Goal: Find specific page/section: Find specific page/section

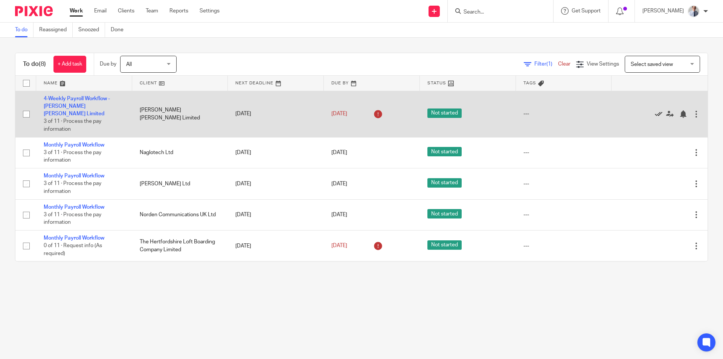
click at [655, 113] on icon at bounding box center [659, 114] width 8 height 8
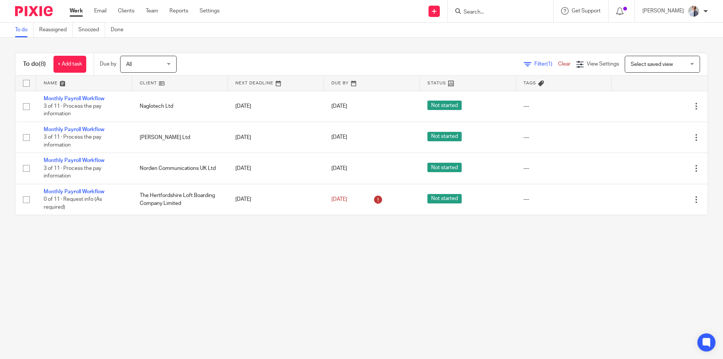
click at [508, 13] on input "Search" at bounding box center [497, 12] width 68 height 7
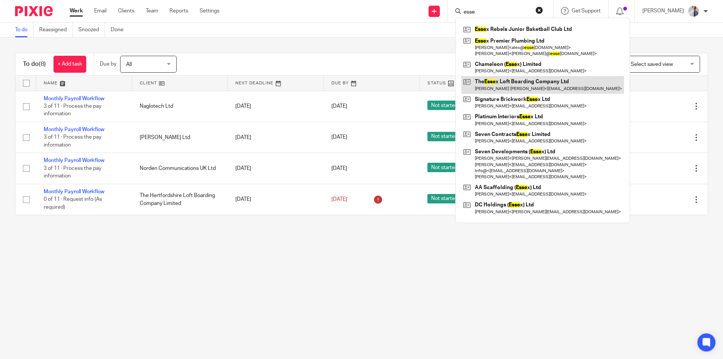
type input "esse"
click at [514, 83] on link at bounding box center [543, 84] width 163 height 17
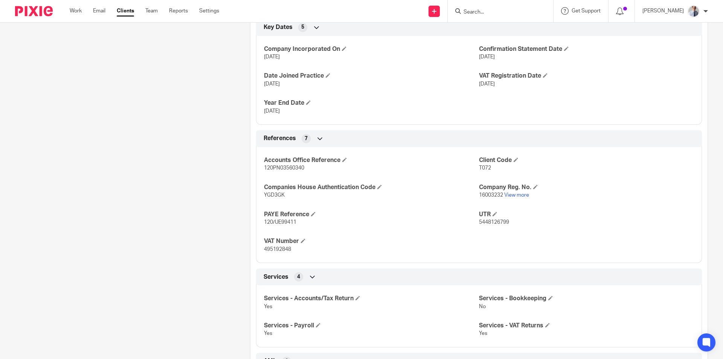
scroll to position [377, 0]
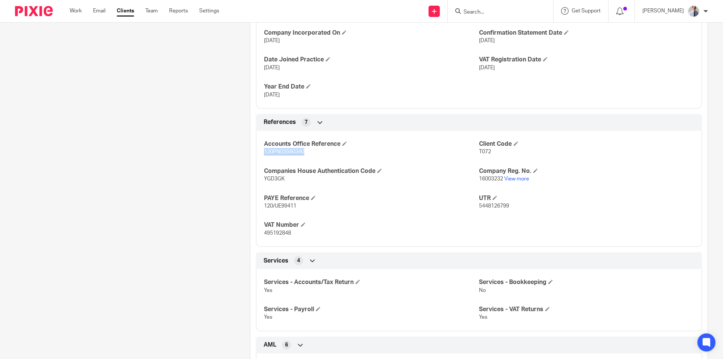
drag, startPoint x: 263, startPoint y: 151, endPoint x: 307, endPoint y: 153, distance: 44.1
click at [307, 153] on p "120PN03560340" at bounding box center [371, 152] width 215 height 8
copy span "120PN03560340"
drag, startPoint x: 475, startPoint y: 204, endPoint x: 509, endPoint y: 208, distance: 34.2
click at [509, 208] on p "5448126799" at bounding box center [586, 206] width 215 height 8
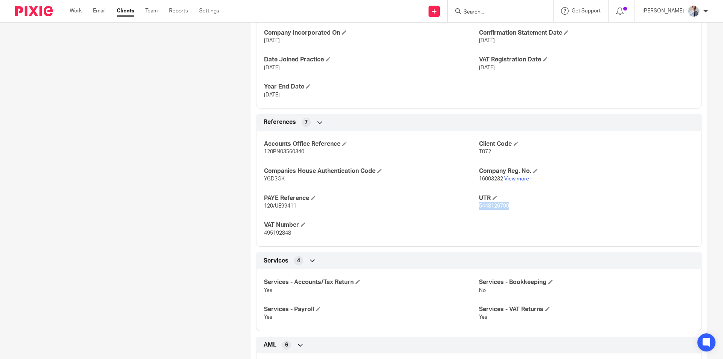
copy span "5448126799"
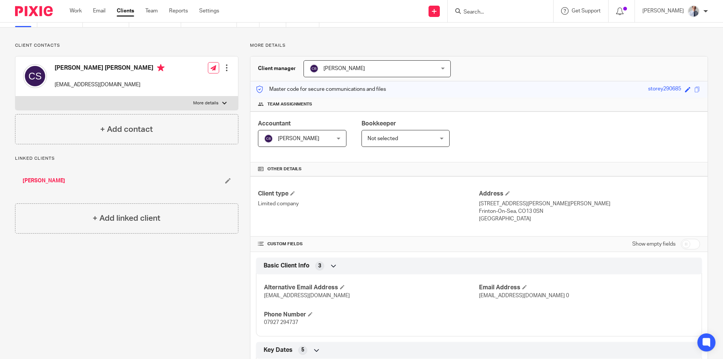
scroll to position [0, 0]
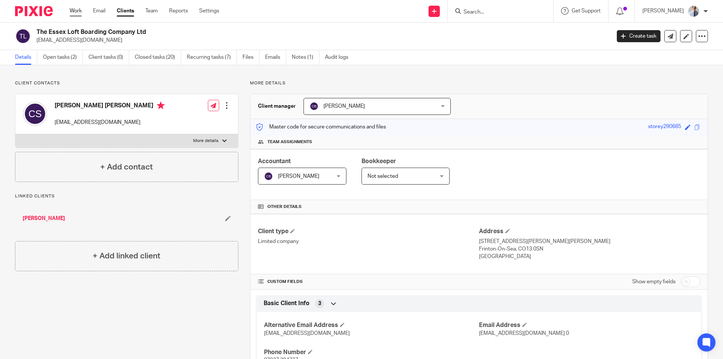
click at [76, 12] on link "Work" at bounding box center [76, 11] width 12 height 8
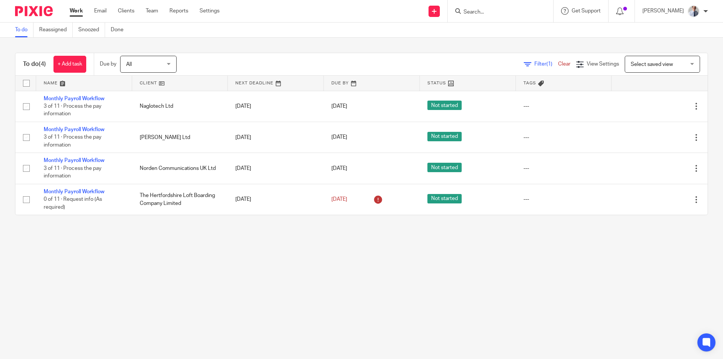
click at [492, 10] on input "Search" at bounding box center [497, 12] width 68 height 7
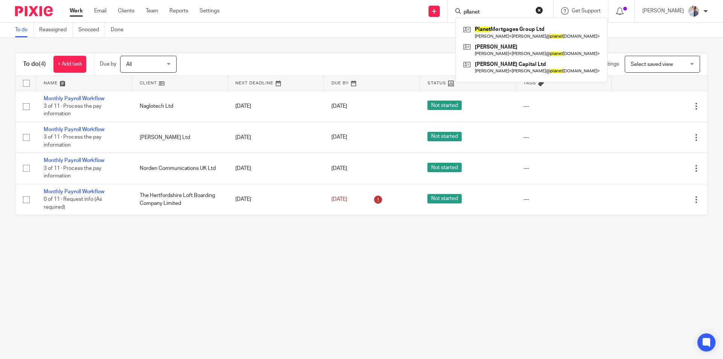
type input "pllanet"
click button "submit" at bounding box center [0, 0] width 0 height 0
click at [512, 34] on link at bounding box center [532, 32] width 141 height 17
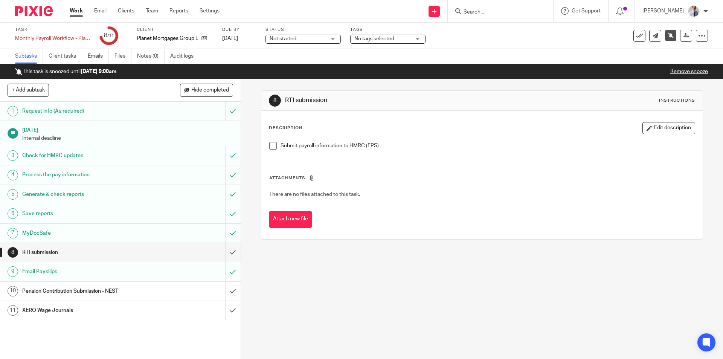
click at [78, 11] on link "Work" at bounding box center [76, 11] width 13 height 8
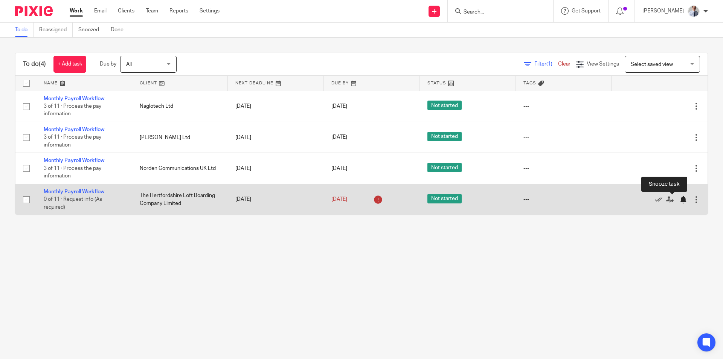
click at [680, 200] on div at bounding box center [684, 200] width 8 height 8
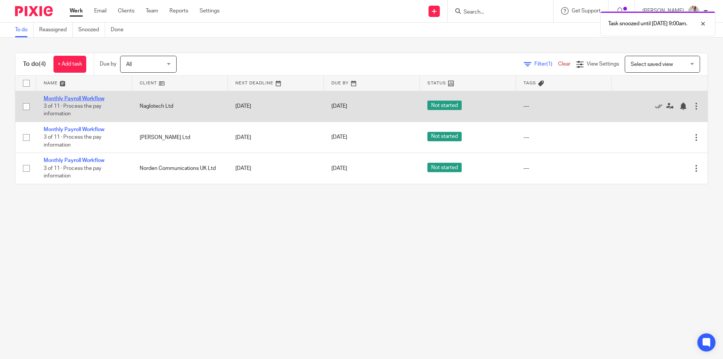
click at [68, 98] on link "Monthly Payroll Workflow" at bounding box center [74, 98] width 61 height 5
